Goal: Transaction & Acquisition: Purchase product/service

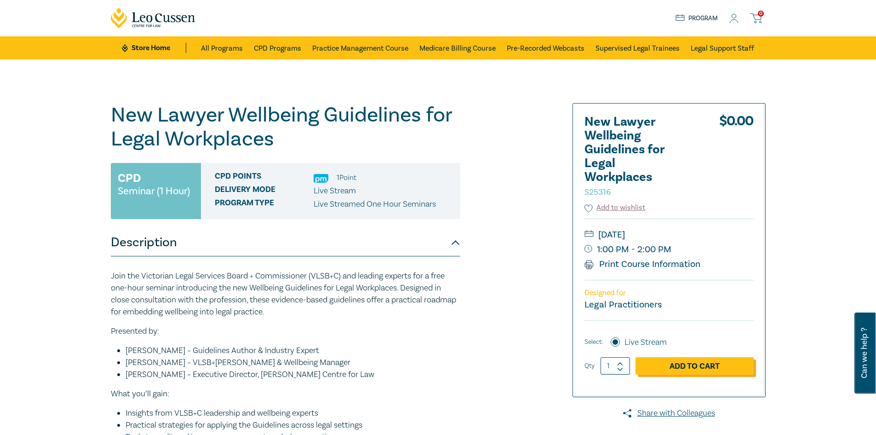
click at [701, 363] on link "Add to Cart" at bounding box center [695, 365] width 118 height 17
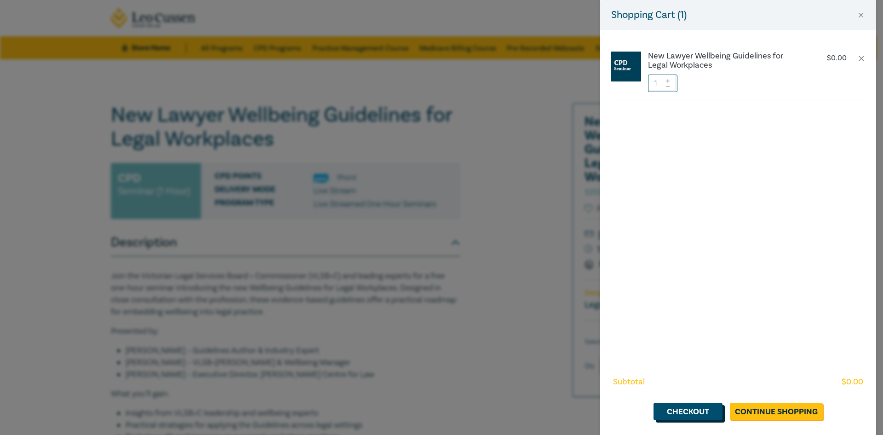
click at [687, 410] on link "Checkout" at bounding box center [688, 411] width 69 height 17
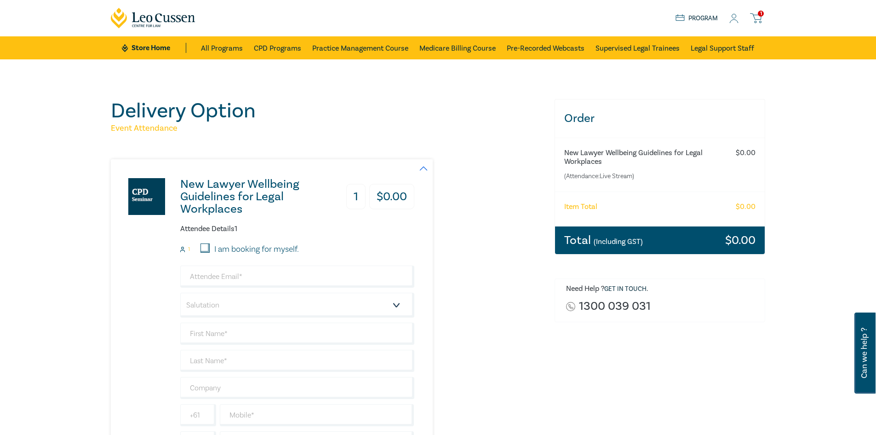
click at [205, 248] on input "I am booking for myself." at bounding box center [205, 247] width 9 height 9
checkbox input "true"
type input "mail@seitzpepper.com.au"
type input "[PERSON_NAME]"
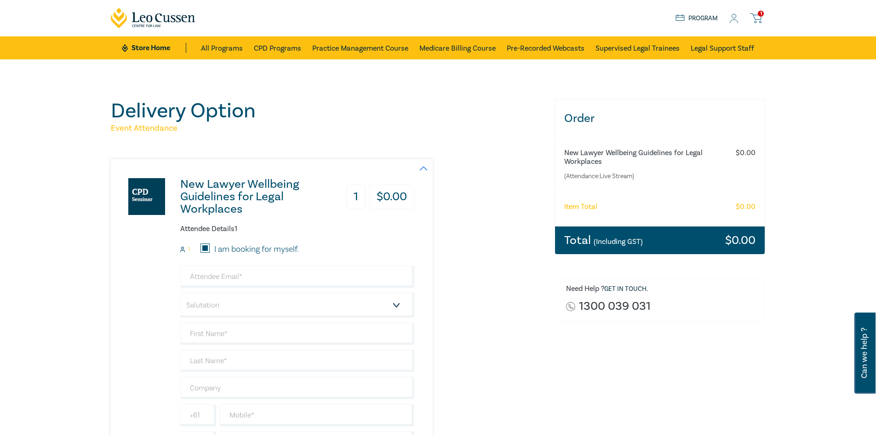
type input "Seitz & Pepper Lawyers"
type input "422554642"
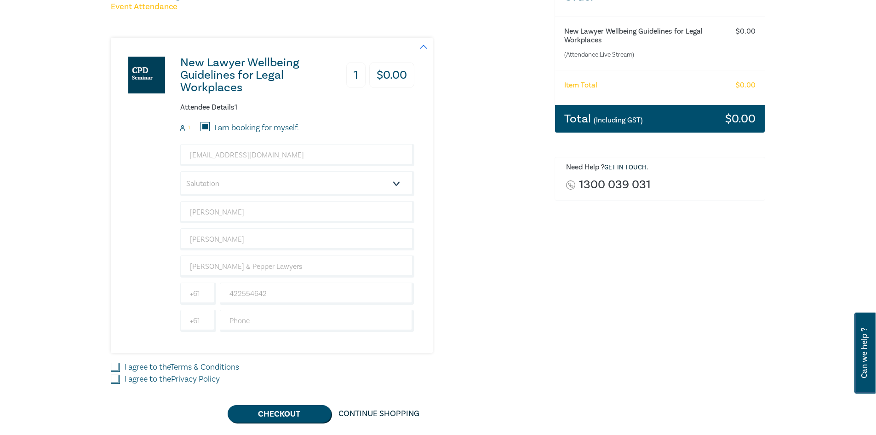
scroll to position [138, 0]
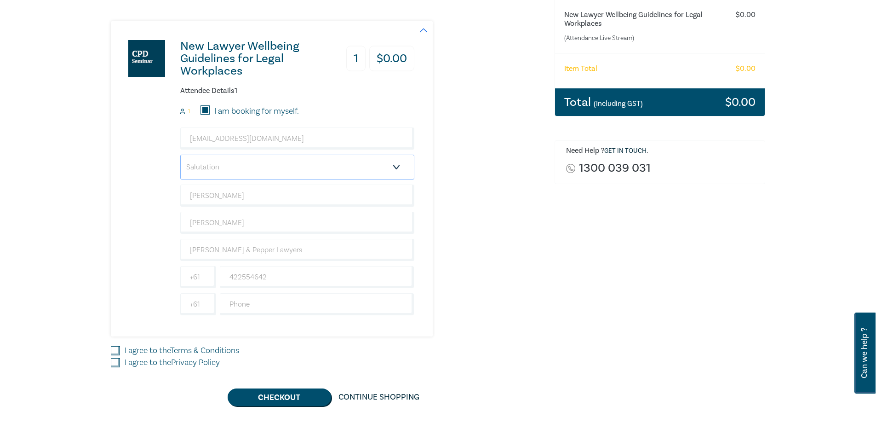
click at [400, 167] on select "Salutation Mr. Mrs. Ms. Miss Dr. Prof. Other" at bounding box center [297, 167] width 234 height 25
select select "Mr."
click at [180, 155] on select "Salutation Mr. Mrs. Ms. Miss Dr. Prof. Other" at bounding box center [297, 167] width 234 height 25
click at [118, 351] on input "I agree to the Terms & Conditions" at bounding box center [115, 350] width 9 height 9
checkbox input "true"
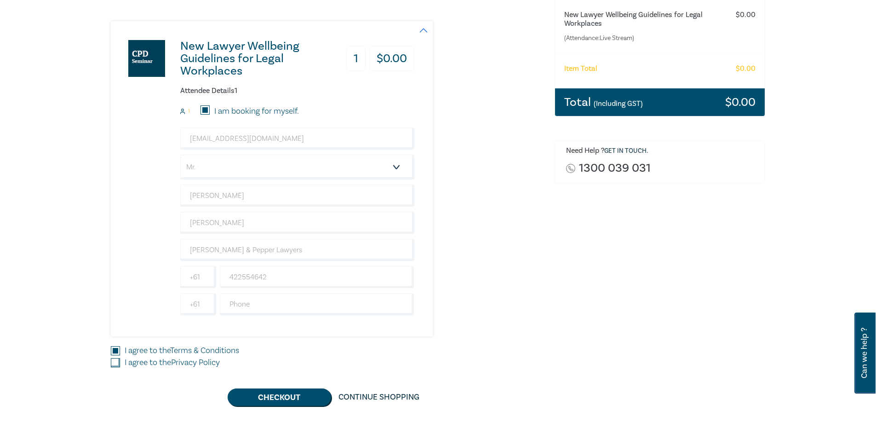
click at [116, 365] on input "I agree to the Privacy Policy" at bounding box center [115, 362] width 9 height 9
checkbox input "true"
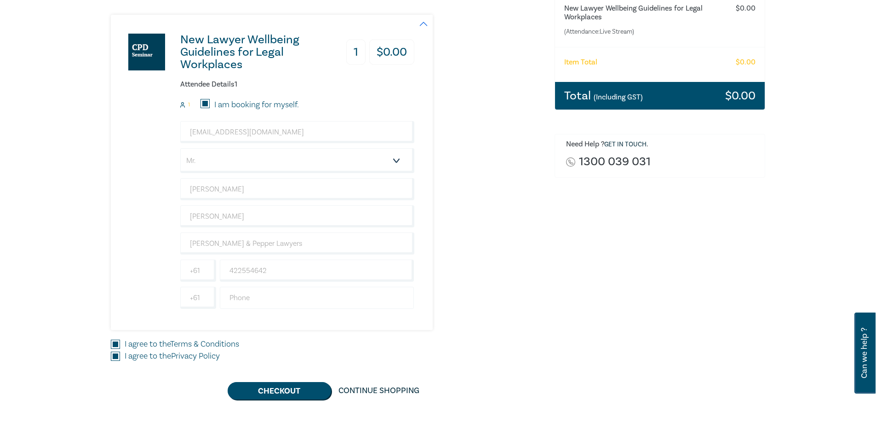
scroll to position [184, 0]
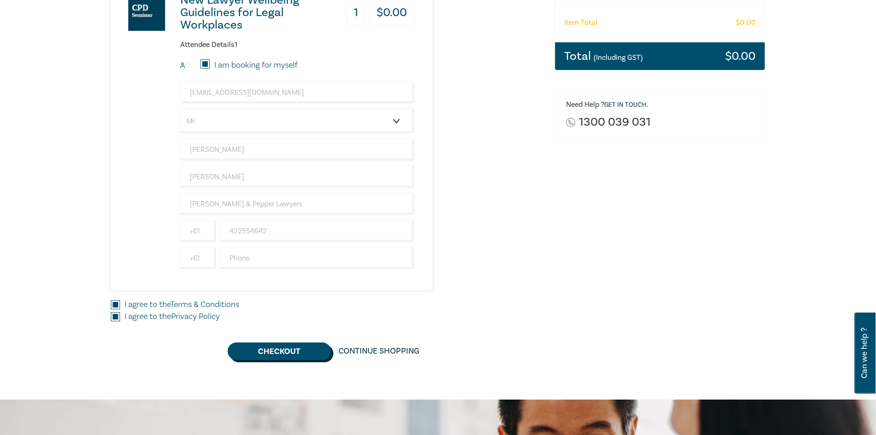
click at [283, 349] on button "Checkout" at bounding box center [280, 350] width 104 height 17
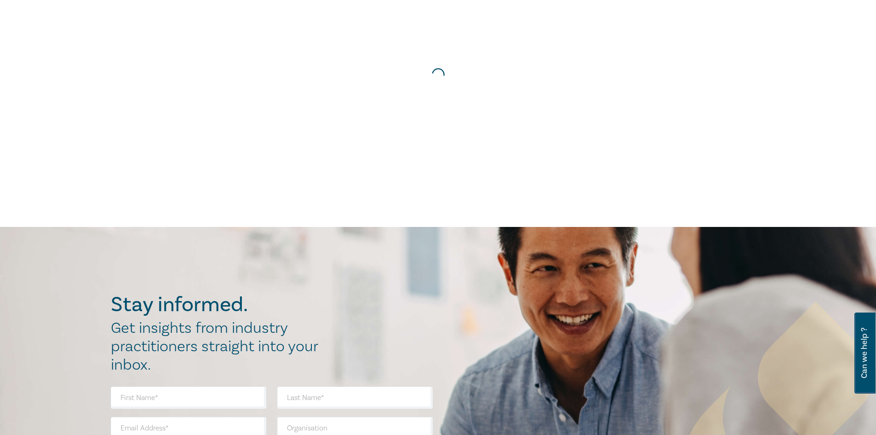
scroll to position [0, 0]
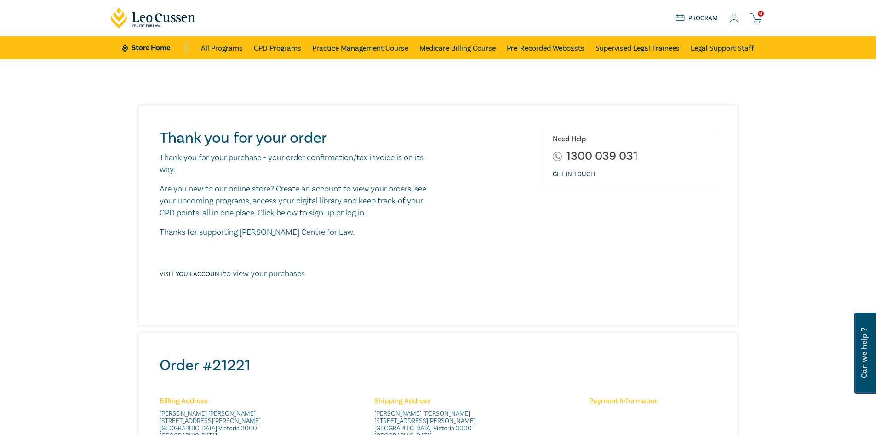
click at [736, 15] on circle at bounding box center [734, 16] width 4 height 4
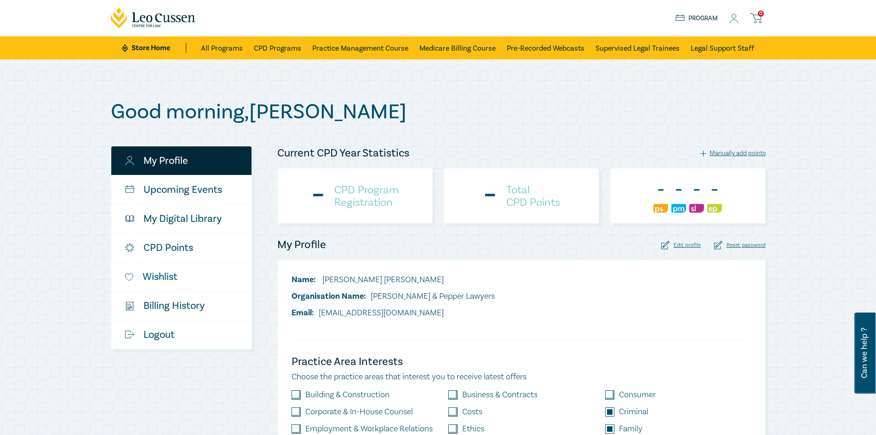
checkbox input "true"
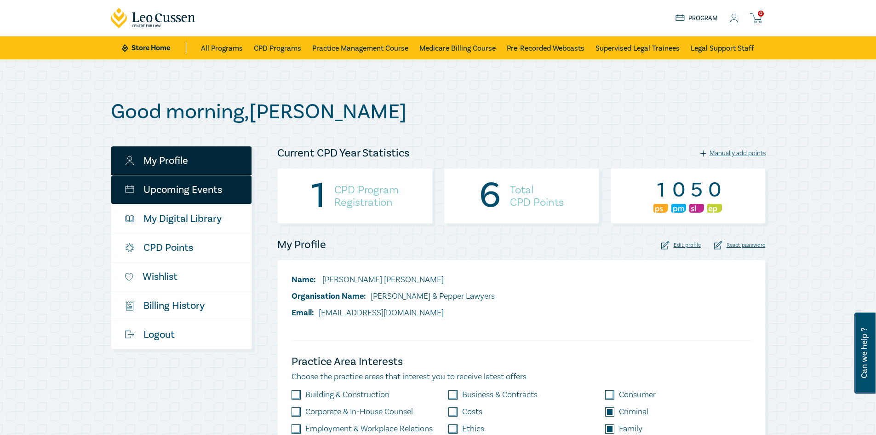
click at [196, 189] on link "Upcoming Events" at bounding box center [181, 189] width 140 height 29
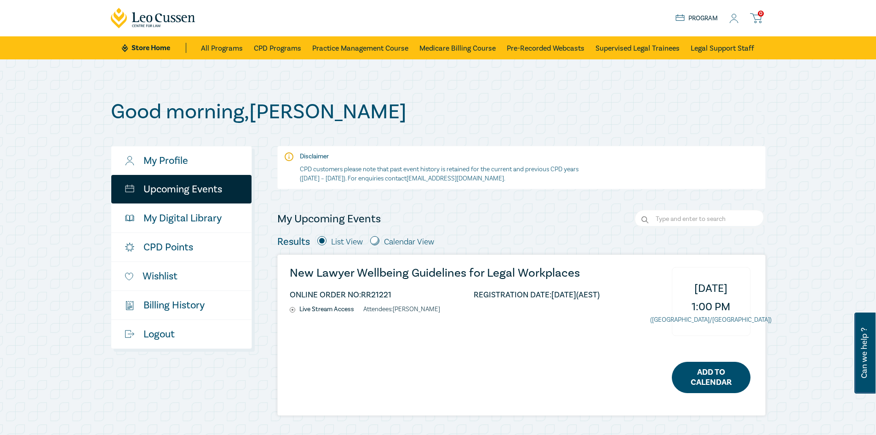
click at [713, 380] on link "Add to Calendar" at bounding box center [711, 377] width 79 height 31
